Goal: Information Seeking & Learning: Learn about a topic

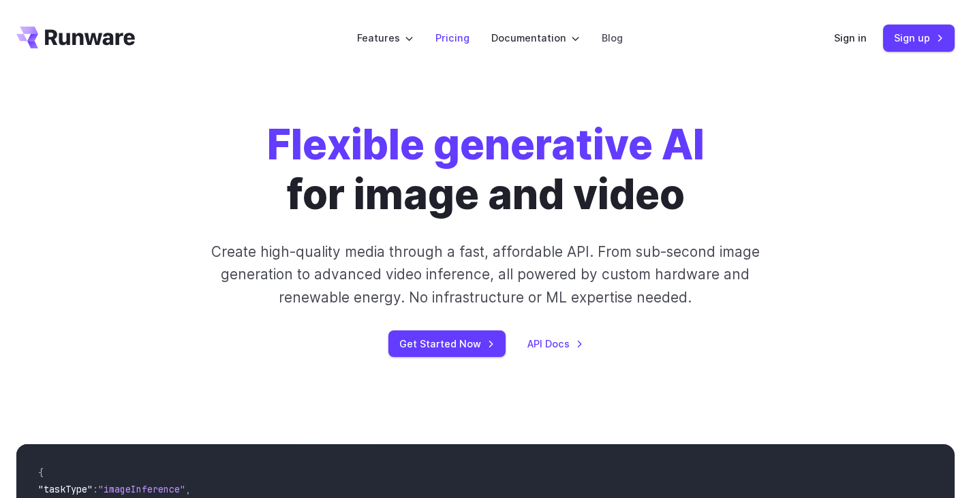
click at [447, 37] on link "Pricing" at bounding box center [452, 38] width 34 height 16
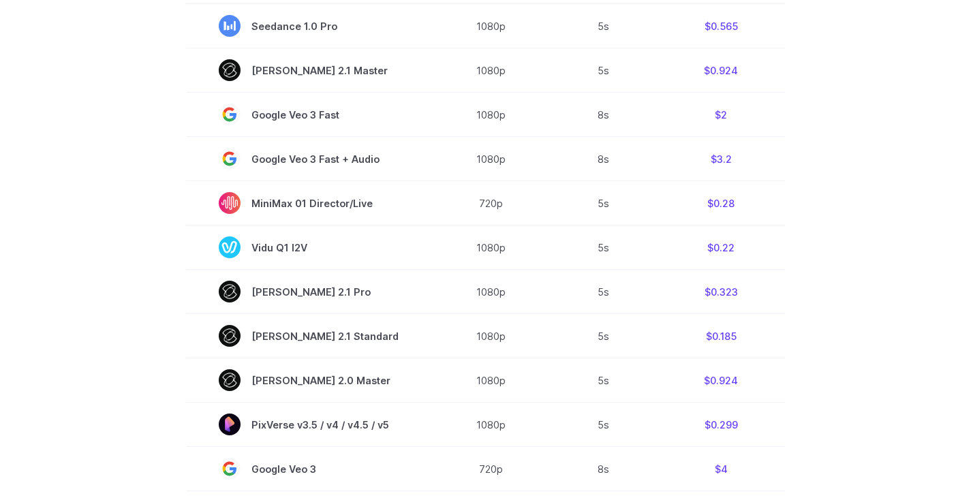
scroll to position [349, 0]
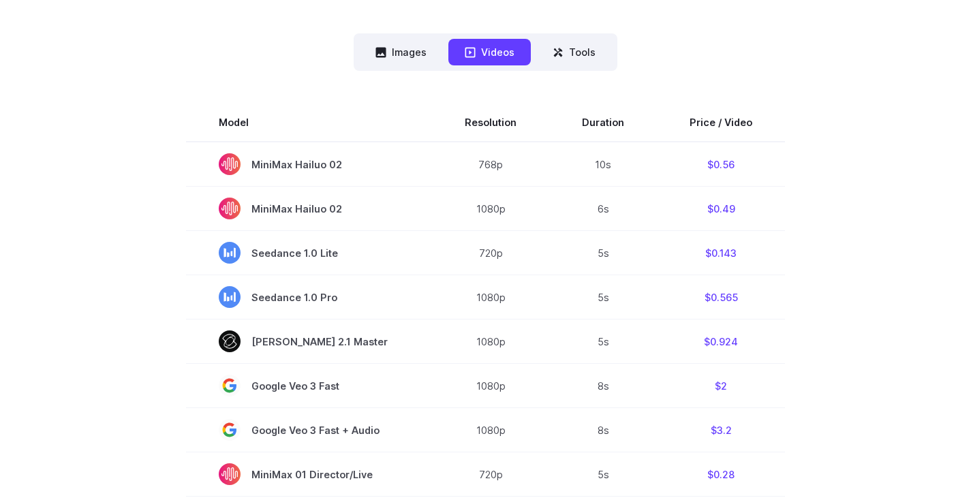
click at [409, 65] on nav "Images Videos Tools ****** ****** *****" at bounding box center [485, 51] width 264 height 37
click at [410, 52] on button "Images" at bounding box center [401, 52] width 84 height 27
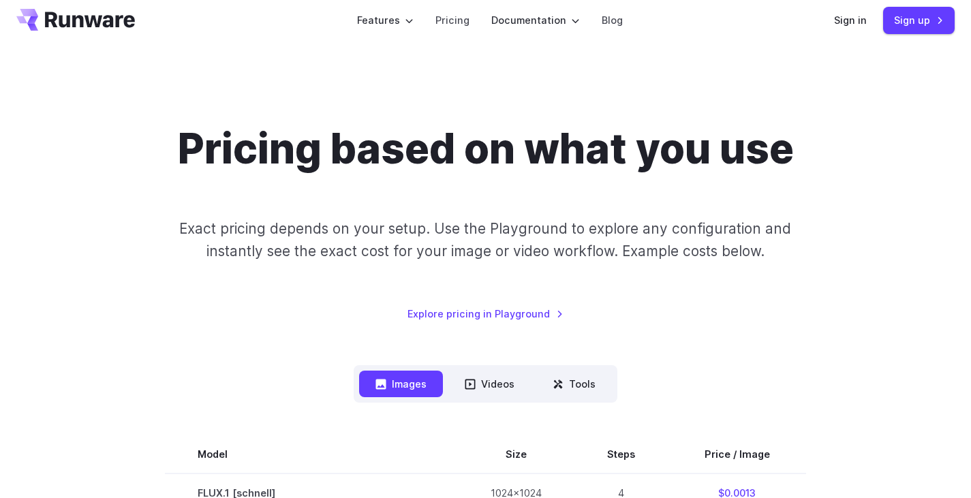
scroll to position [0, 0]
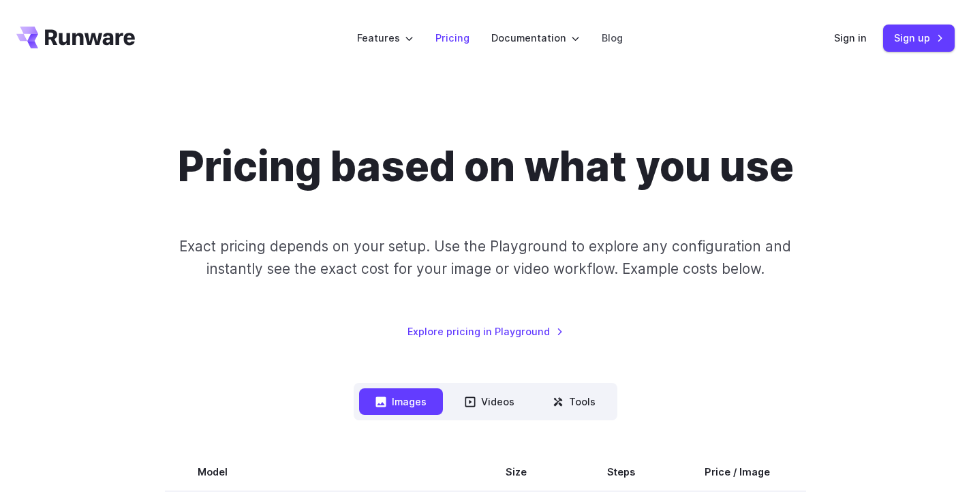
click at [443, 43] on link "Pricing" at bounding box center [452, 38] width 34 height 16
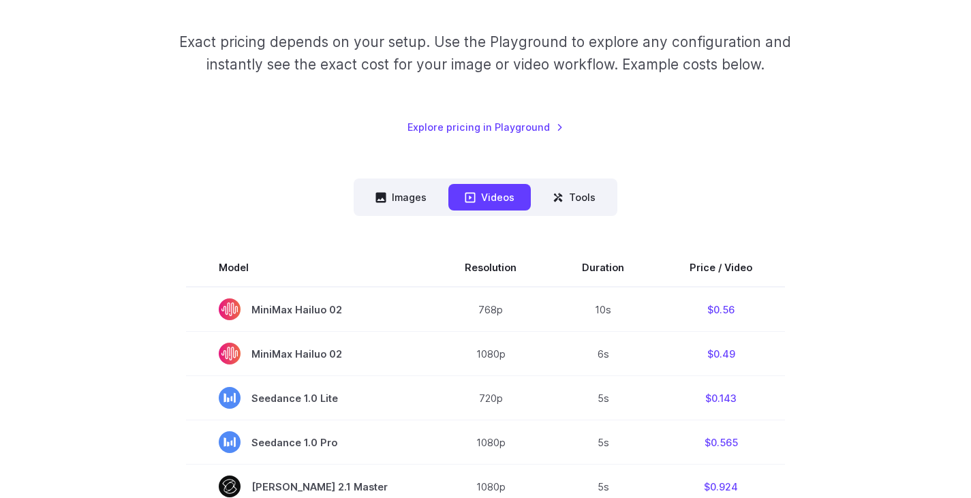
scroll to position [285, 0]
